Goal: Browse casually

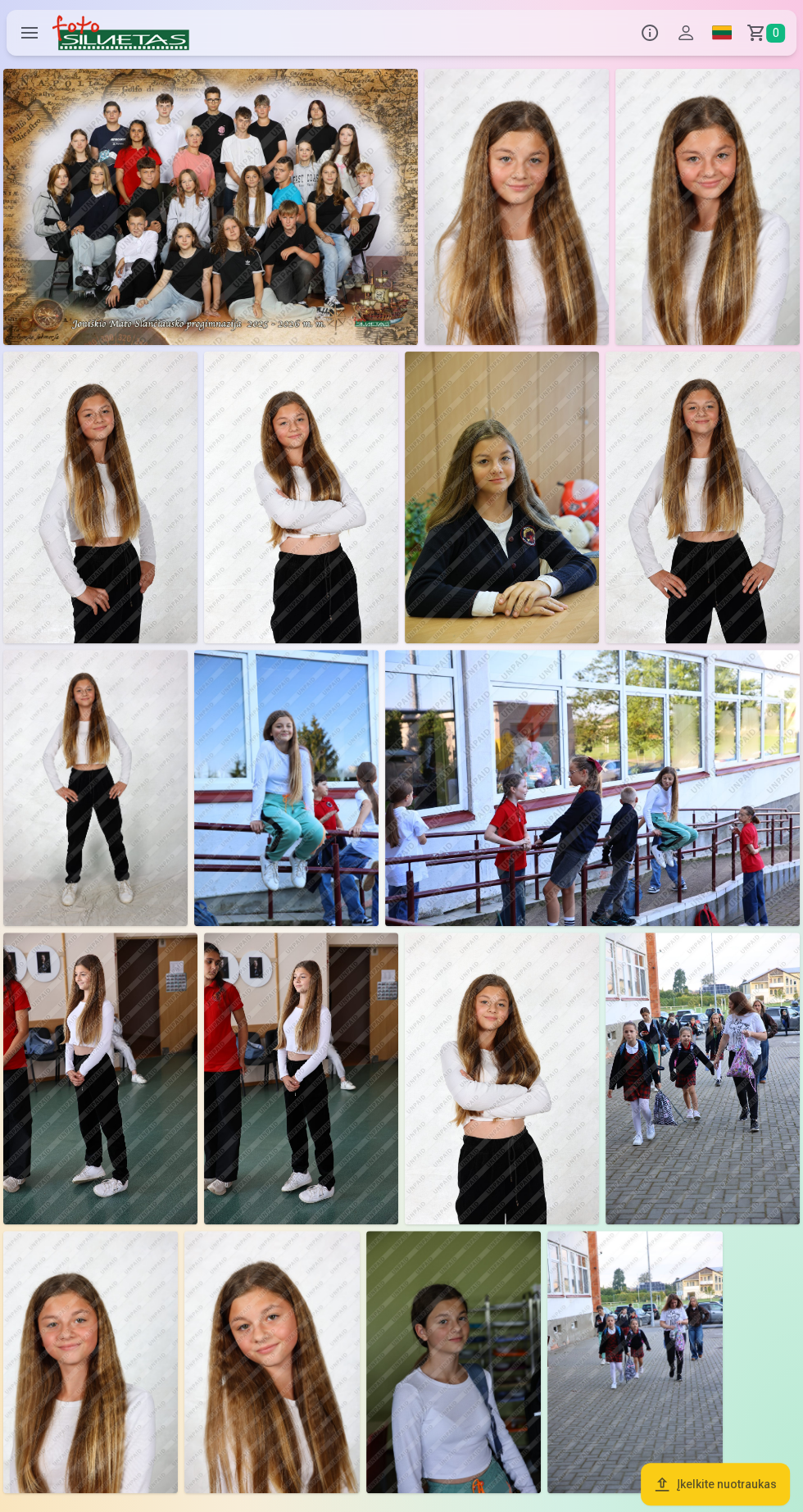
click at [561, 266] on img at bounding box center [516, 207] width 184 height 277
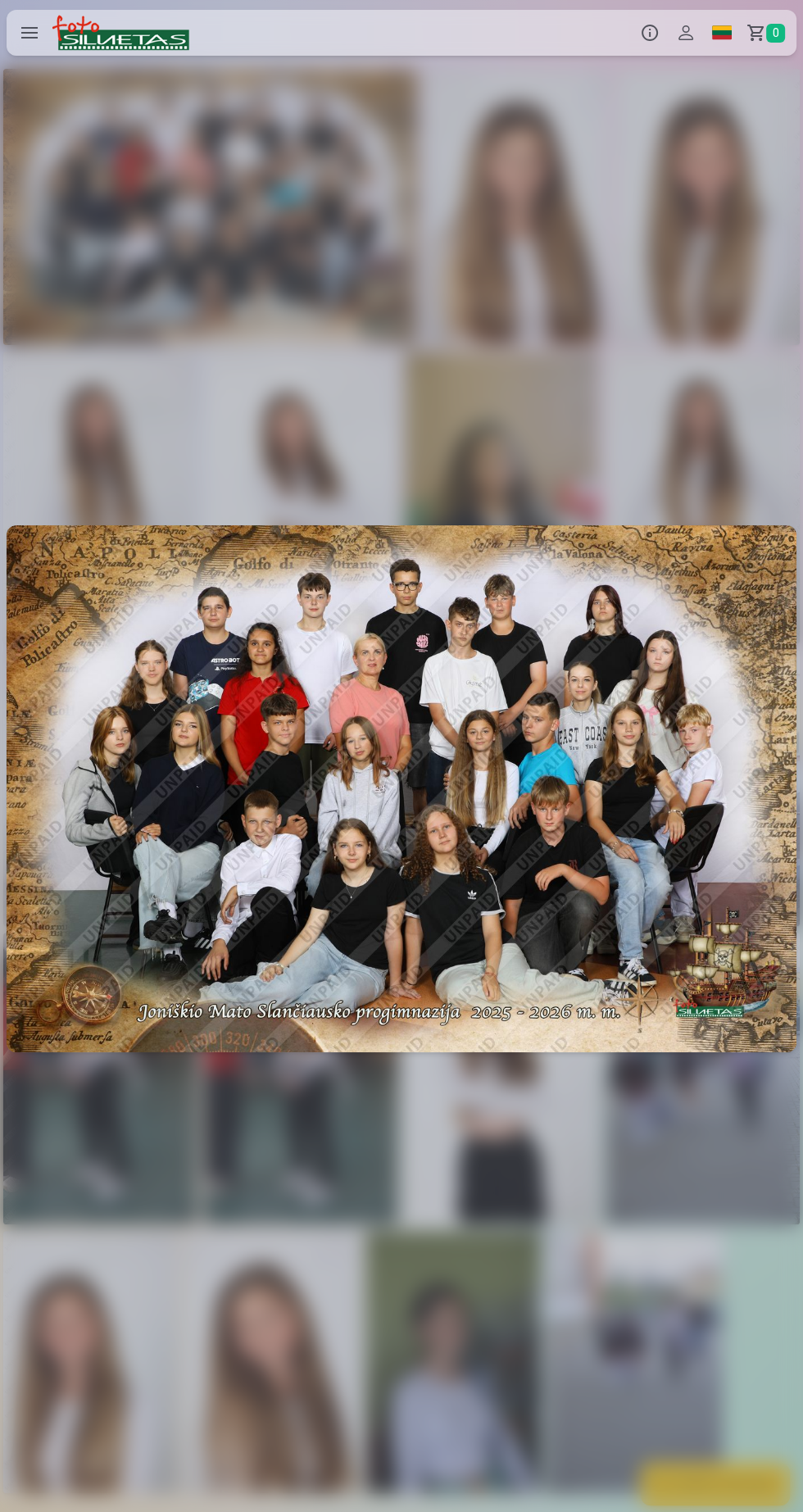
scroll to position [0, 802]
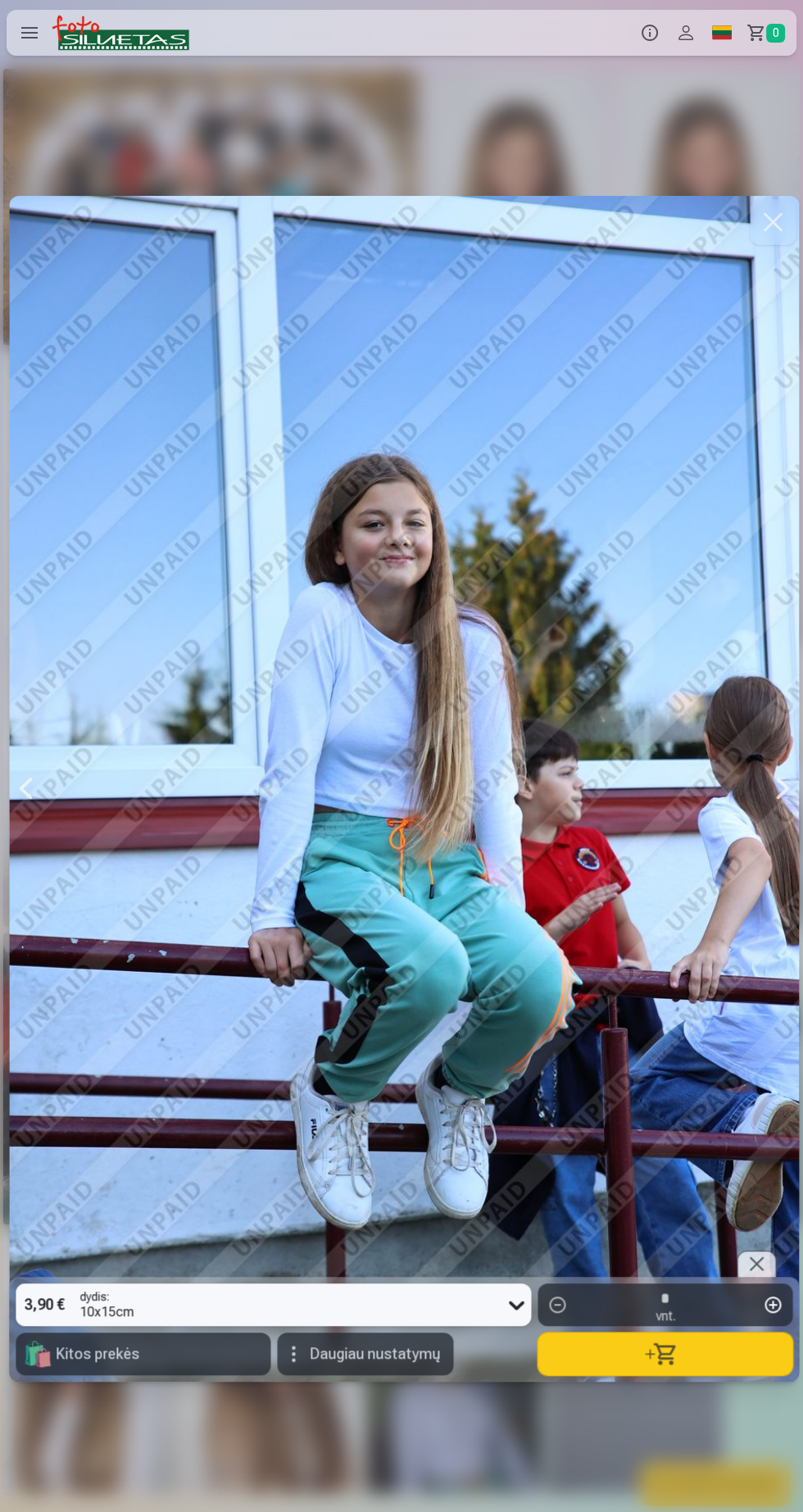
scroll to position [0, 6422]
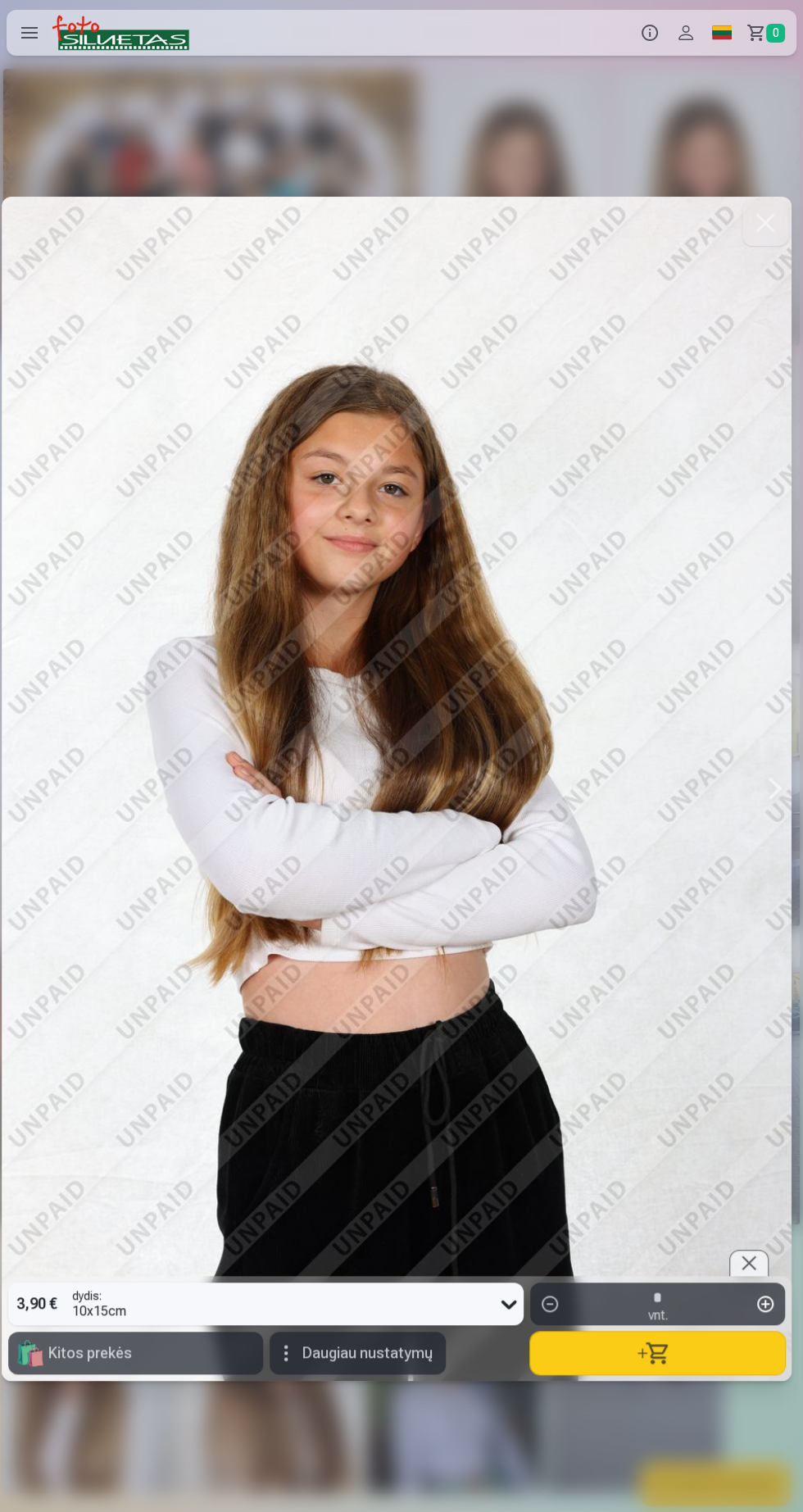
scroll to position [0, 9633]
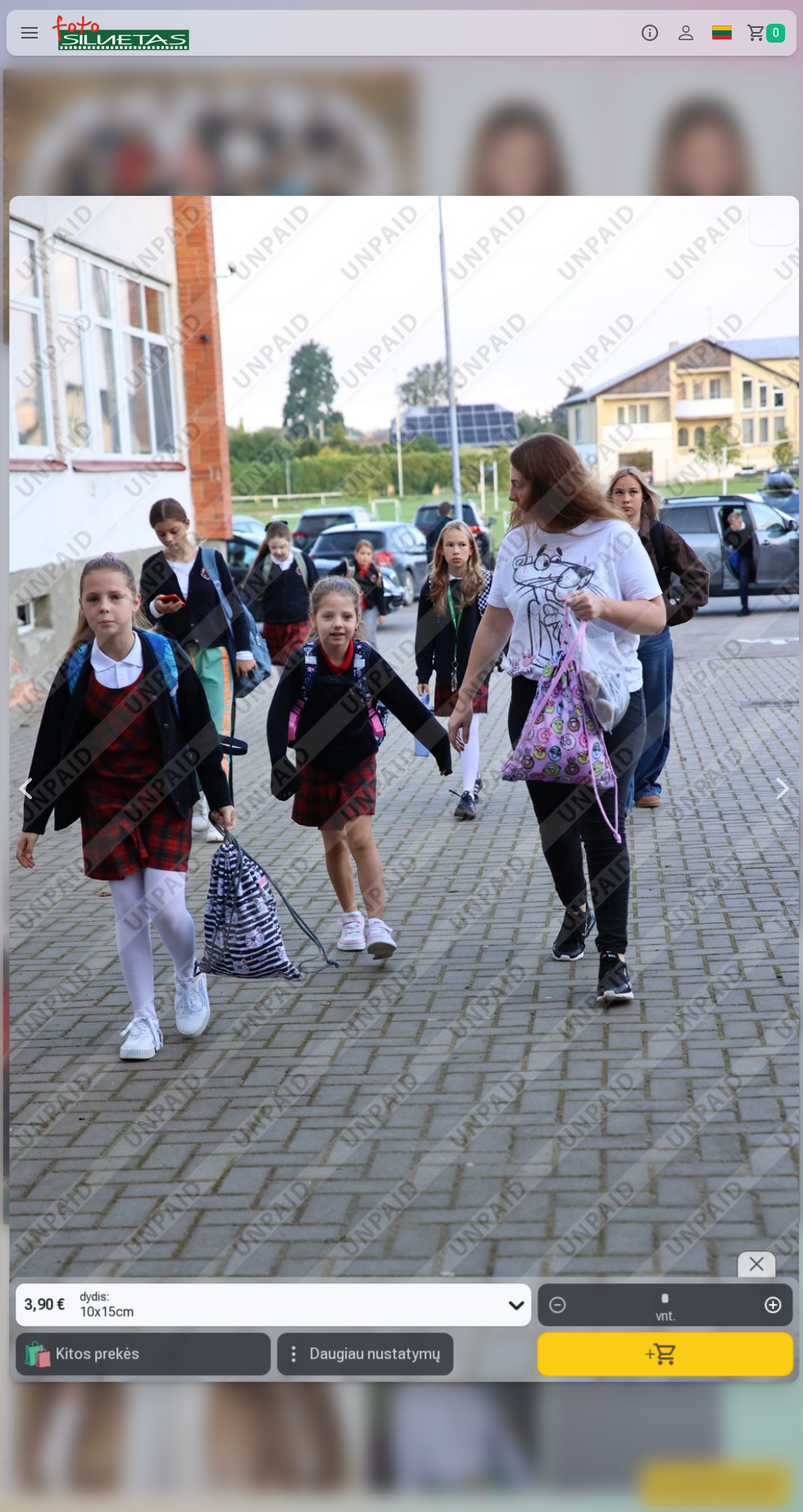
scroll to position [0, 10436]
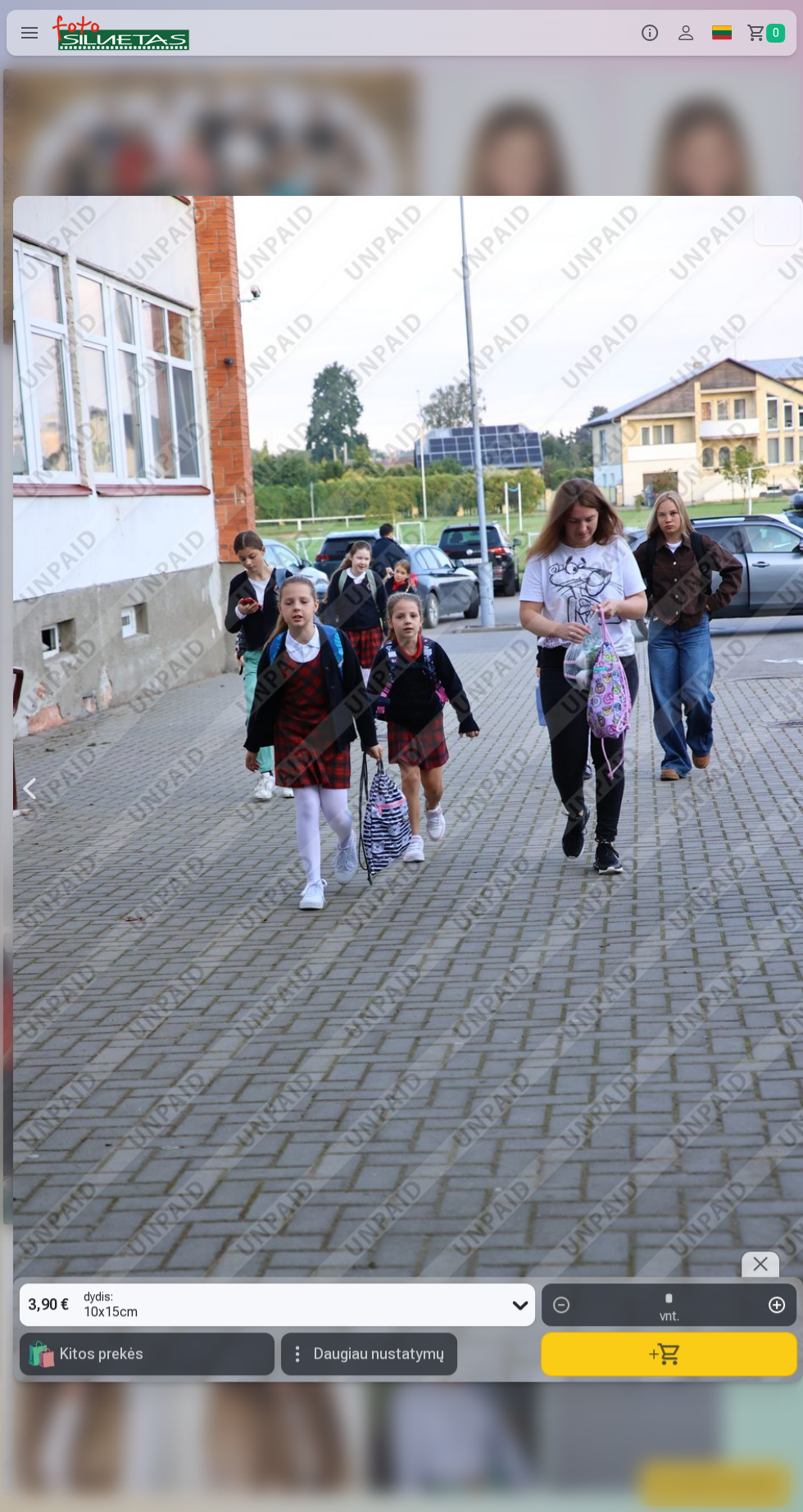
scroll to position [0, 13648]
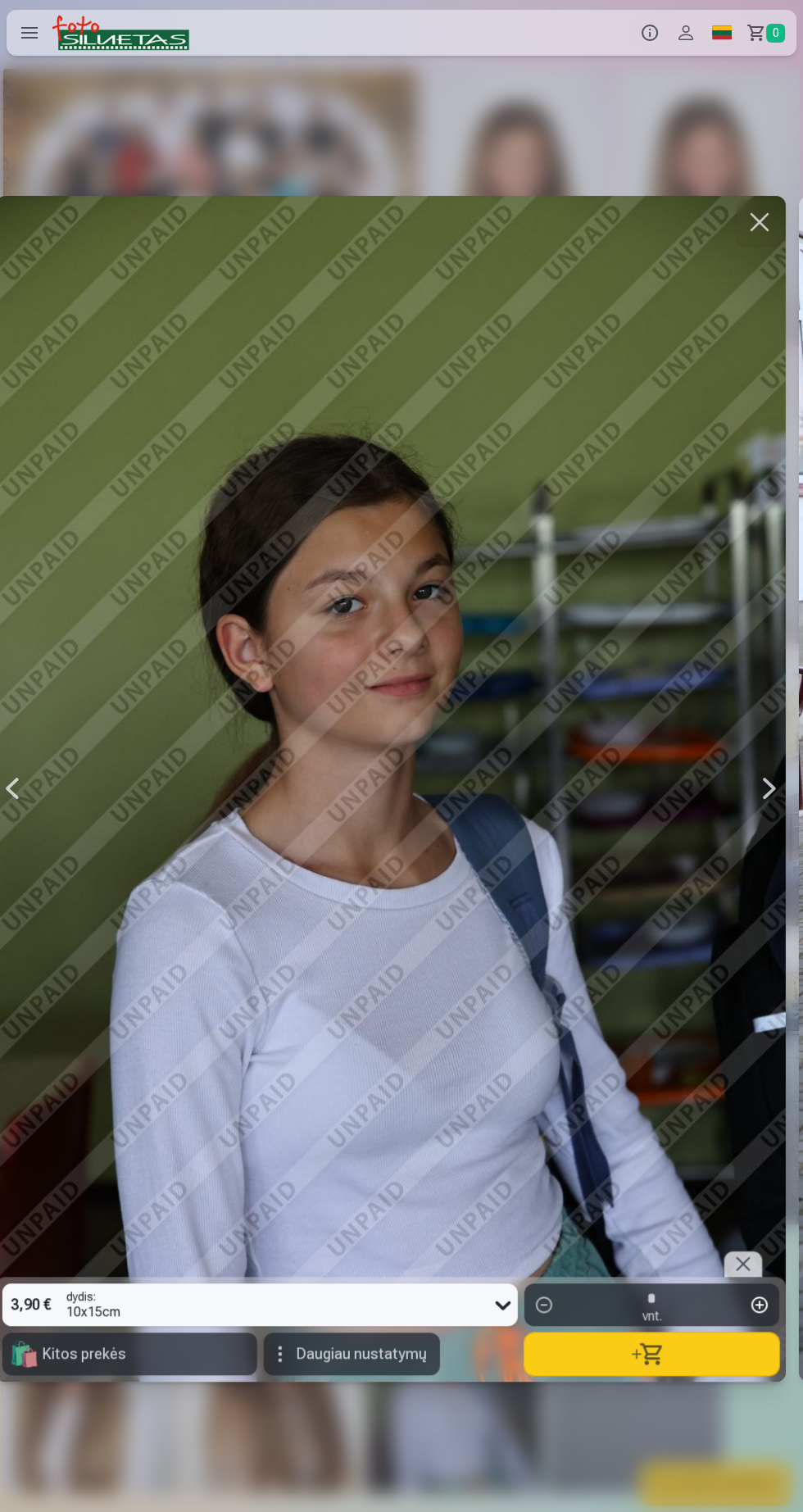
scroll to position [0, 12845]
